Goal: Task Accomplishment & Management: Manage account settings

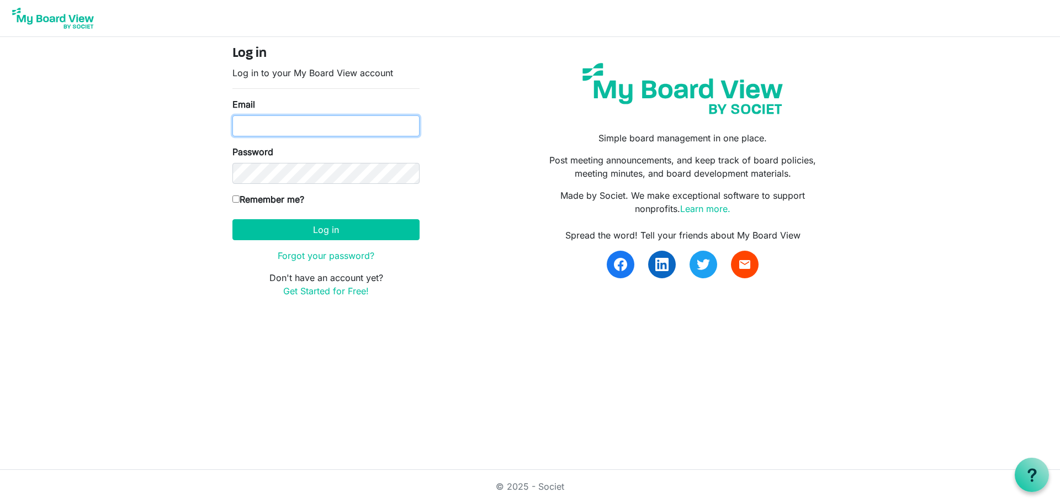
type input "manaakioravic@gmail.com"
click at [283, 199] on label "Remember me?" at bounding box center [268, 199] width 72 height 13
click at [240, 199] on input "Remember me?" at bounding box center [235, 198] width 7 height 7
checkbox input "true"
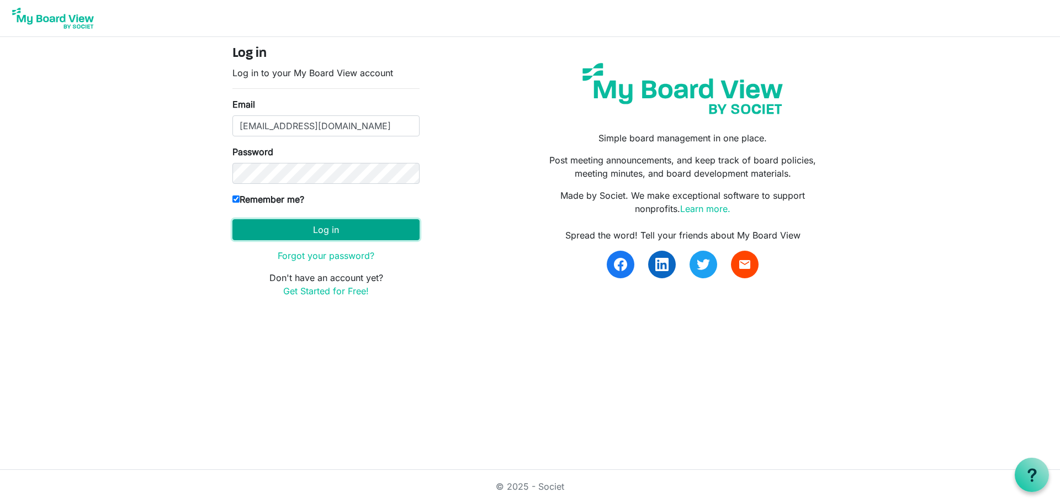
click at [314, 233] on button "Log in" at bounding box center [325, 229] width 187 height 21
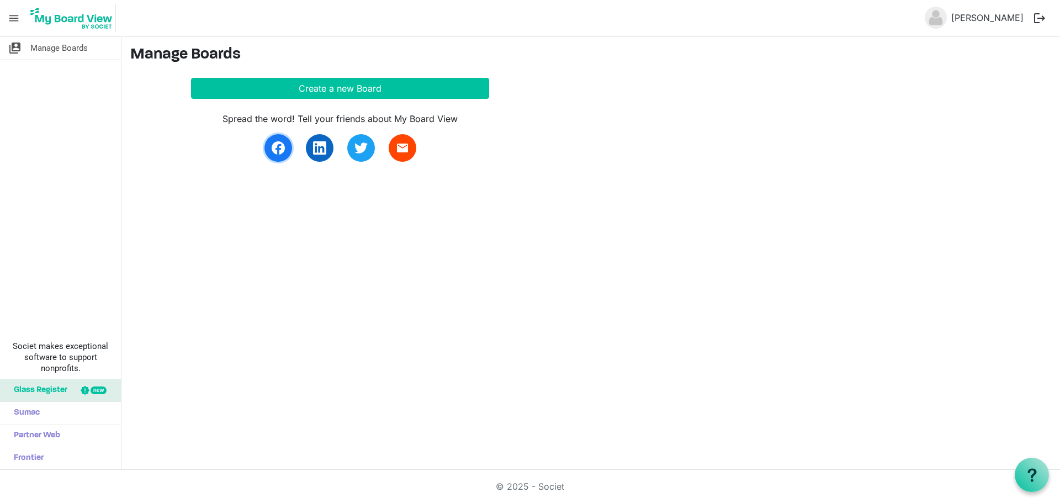
click at [277, 153] on img at bounding box center [278, 147] width 13 height 13
click at [285, 148] on link at bounding box center [278, 148] width 28 height 28
click at [990, 17] on link "[PERSON_NAME]" at bounding box center [987, 18] width 81 height 22
click at [20, 18] on span "menu" at bounding box center [13, 18] width 21 height 21
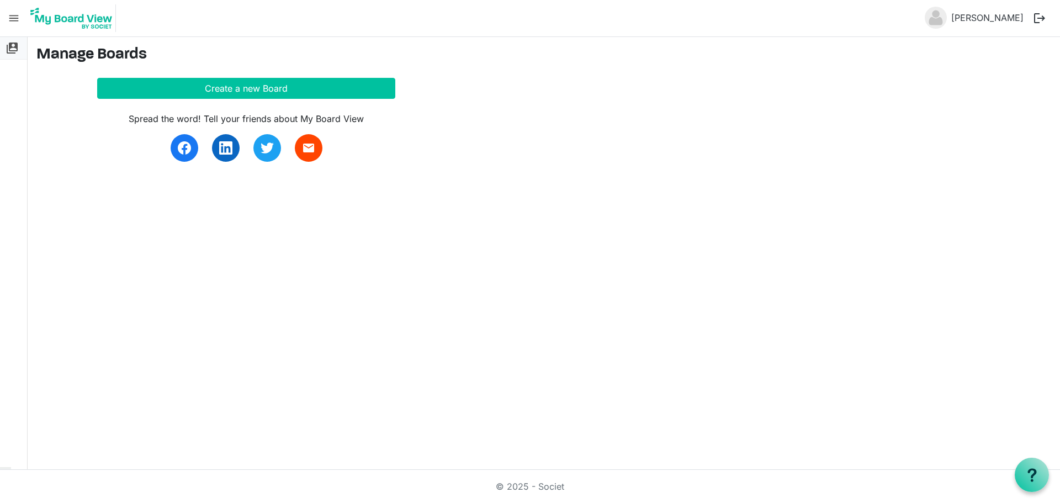
click at [14, 45] on span "switch_account" at bounding box center [12, 48] width 13 height 22
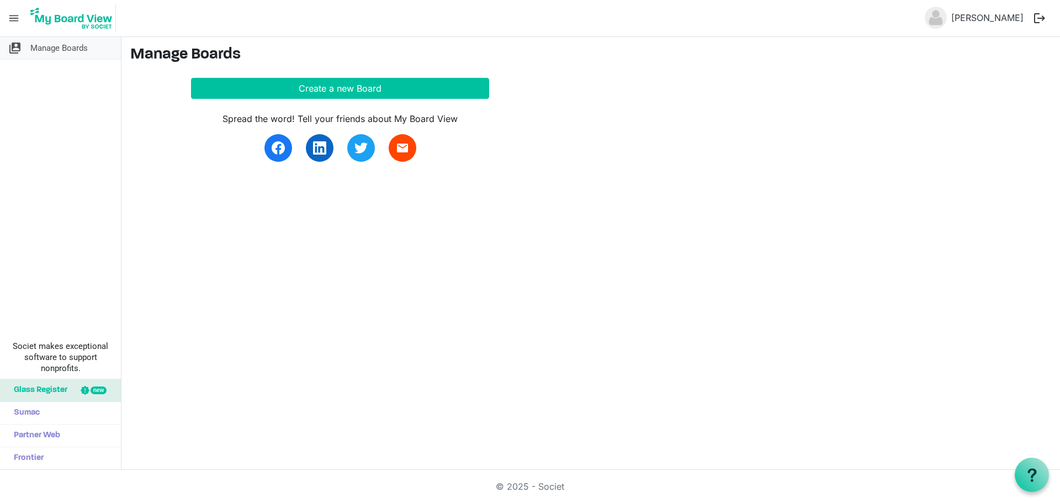
click at [15, 55] on span "switch_account" at bounding box center [14, 48] width 13 height 22
click at [16, 19] on span "menu" at bounding box center [13, 18] width 21 height 21
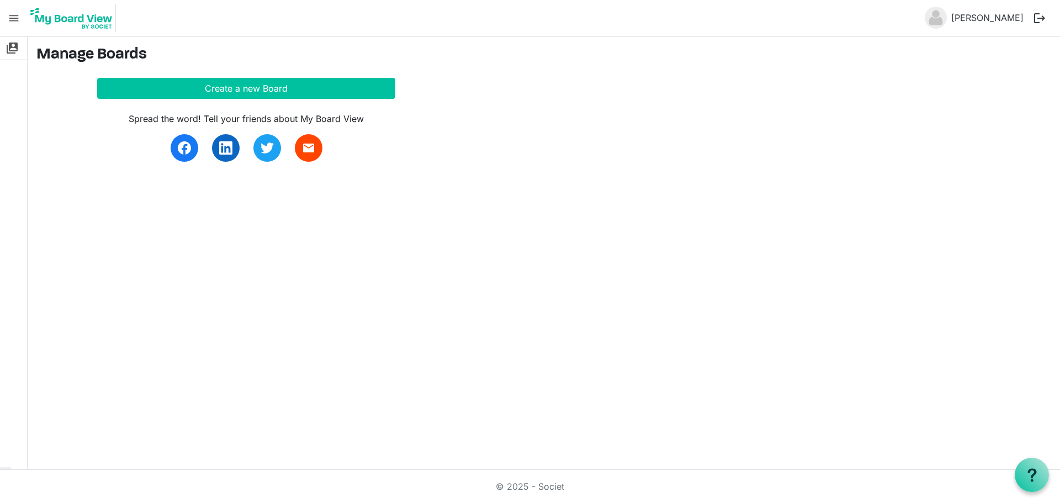
click at [99, 26] on img at bounding box center [71, 18] width 89 height 28
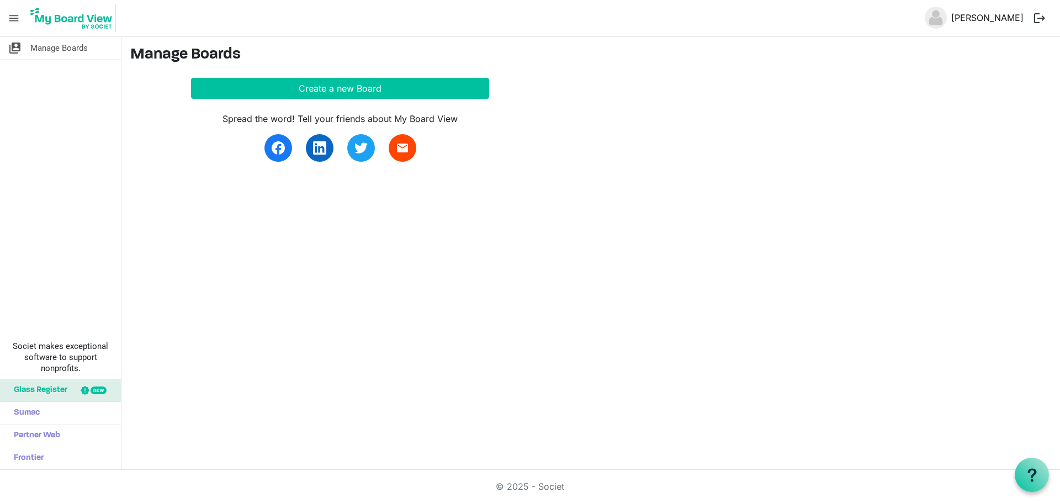
click at [995, 16] on link "Manaaki Ora" at bounding box center [987, 18] width 81 height 22
click at [1036, 19] on button "logout" at bounding box center [1039, 18] width 23 height 23
